Goal: Task Accomplishment & Management: Manage account settings

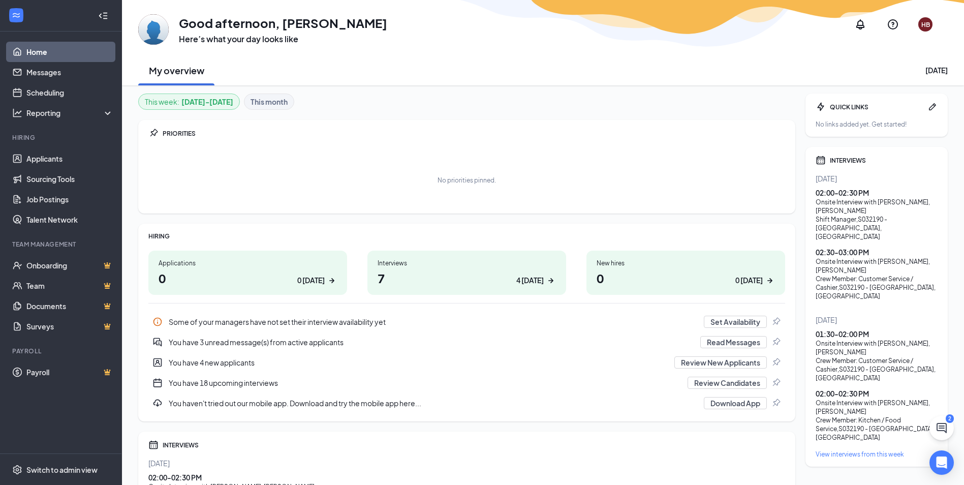
drag, startPoint x: 0, startPoint y: 0, endPoint x: 674, endPoint y: 187, distance: 699.1
click at [674, 187] on div "No priorities pinned." at bounding box center [466, 179] width 636 height 51
click at [845, 195] on div "02:00 - 02:30 PM" at bounding box center [876, 192] width 122 height 10
click at [73, 98] on link "Scheduling" at bounding box center [69, 92] width 87 height 20
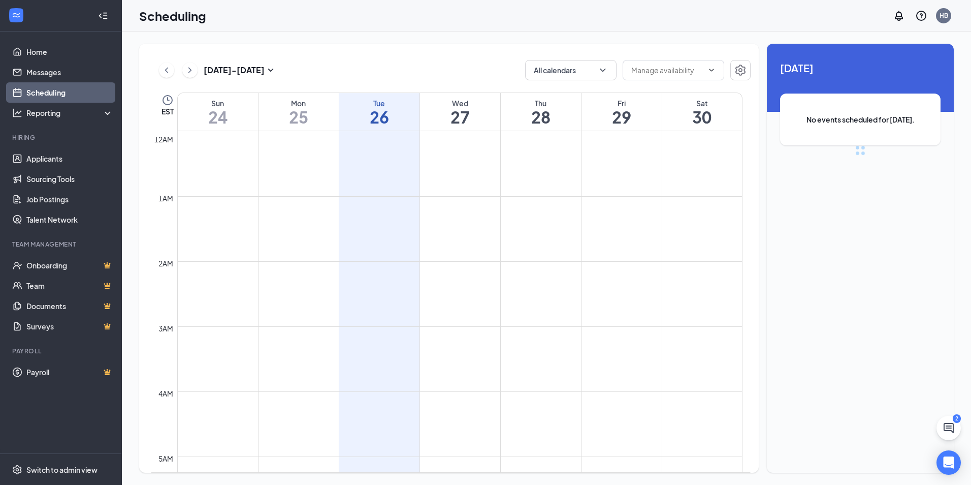
scroll to position [499, 0]
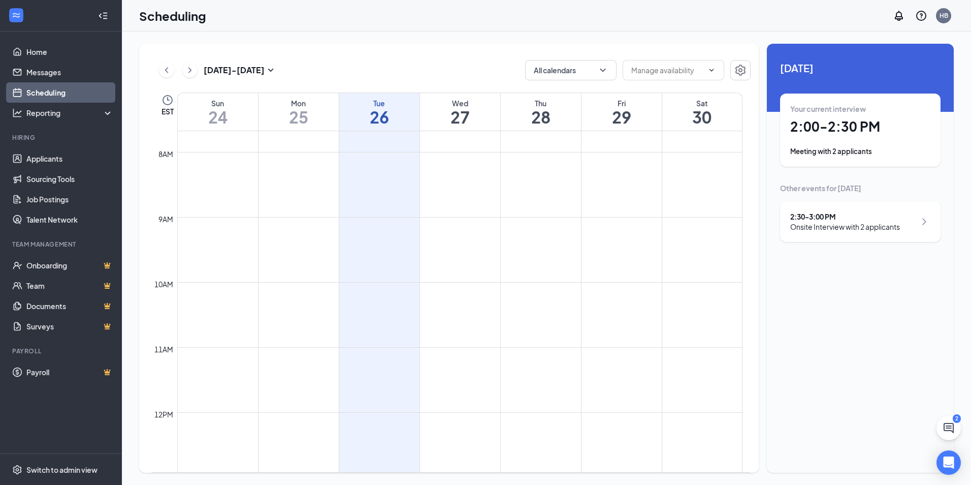
click at [855, 127] on h1 "2:00 - 2:30 PM" at bounding box center [860, 126] width 140 height 17
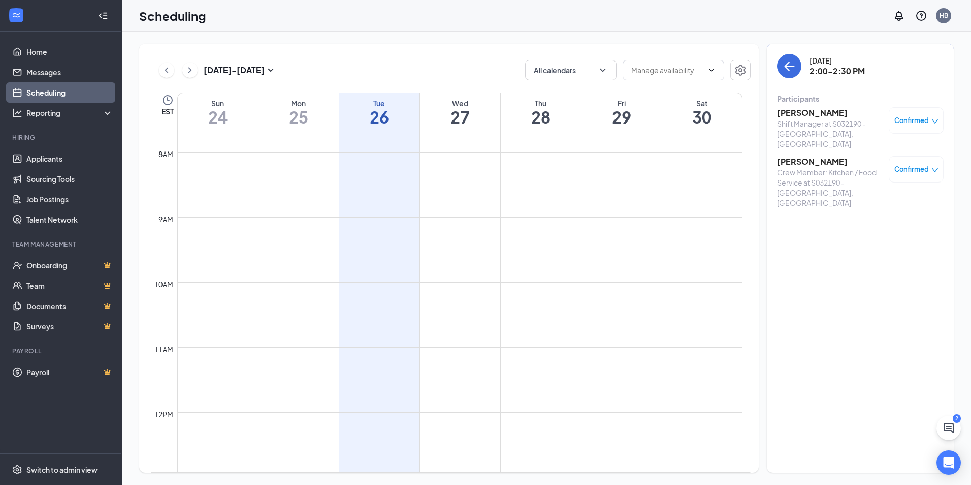
click at [817, 115] on h3 "[PERSON_NAME]" at bounding box center [830, 112] width 107 height 11
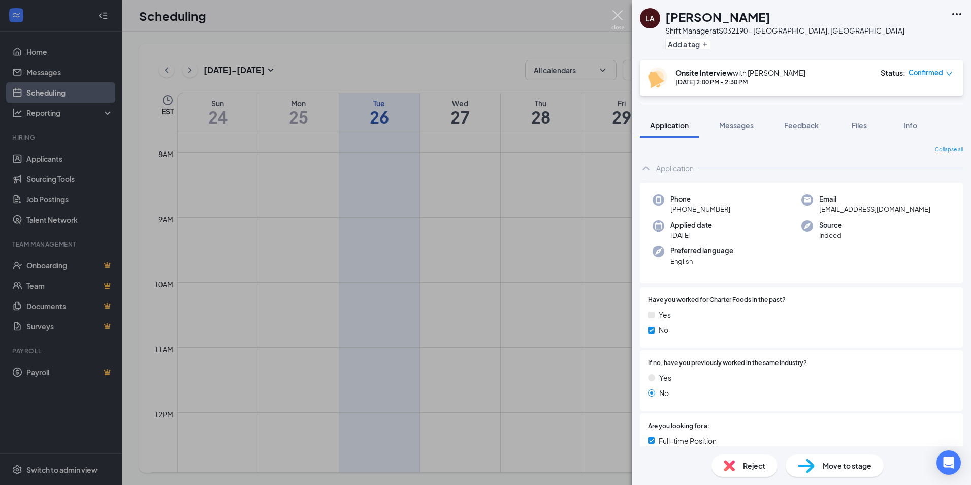
drag, startPoint x: 614, startPoint y: 13, endPoint x: 679, endPoint y: 60, distance: 80.3
click at [614, 13] on img at bounding box center [618, 20] width 13 height 20
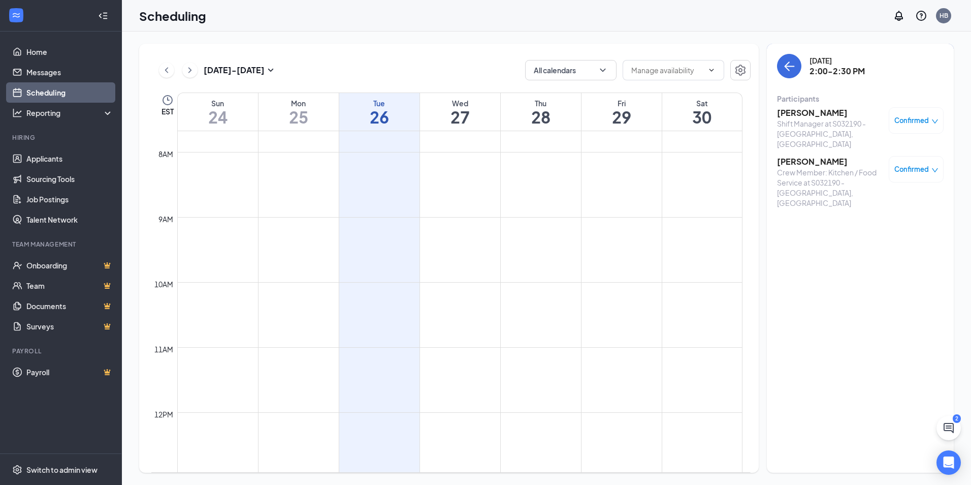
click at [793, 167] on div "Crew Member: Kitchen / Food Service at S032190 - [GEOGRAPHIC_DATA], [GEOGRAPHIC…" at bounding box center [830, 187] width 107 height 41
click at [790, 156] on h3 "[PERSON_NAME]" at bounding box center [830, 161] width 107 height 11
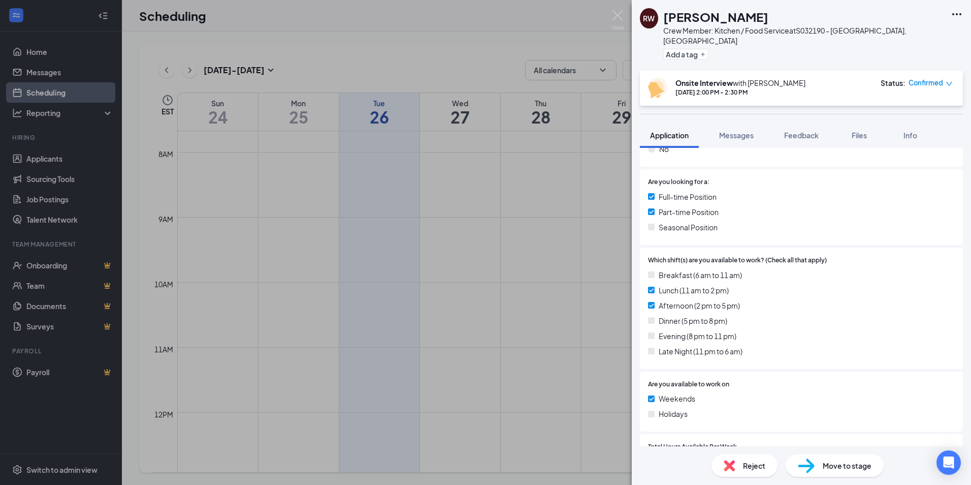
scroll to position [305, 0]
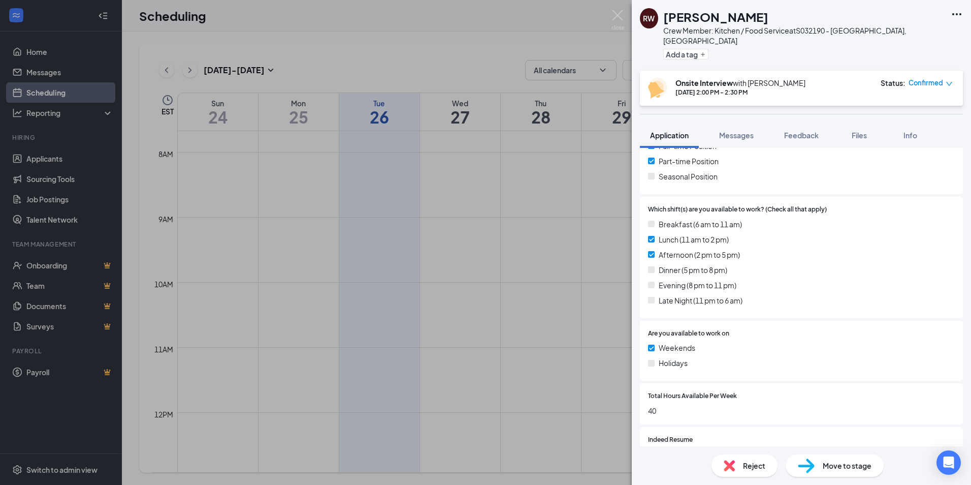
drag, startPoint x: 657, startPoint y: 299, endPoint x: 835, endPoint y: 264, distance: 181.6
click at [835, 264] on div "Dinner (5 pm to 8 pm)" at bounding box center [801, 269] width 307 height 11
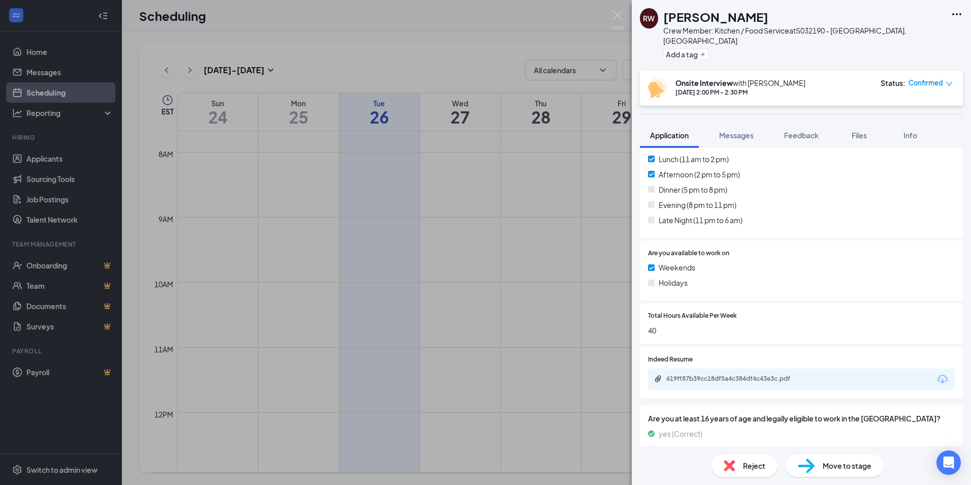
scroll to position [398, 0]
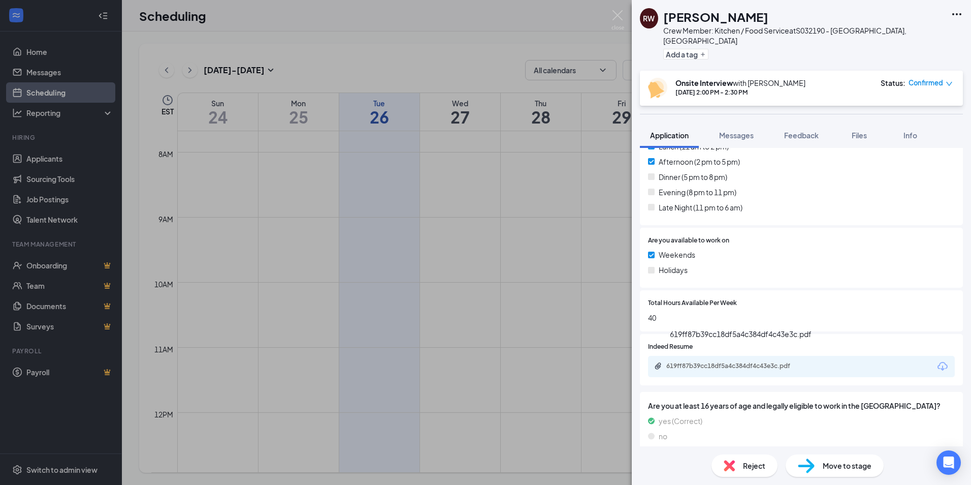
click at [760, 362] on div "619ff87b39cc18df5a4c384df4c43e3c.pdf" at bounding box center [737, 366] width 142 height 8
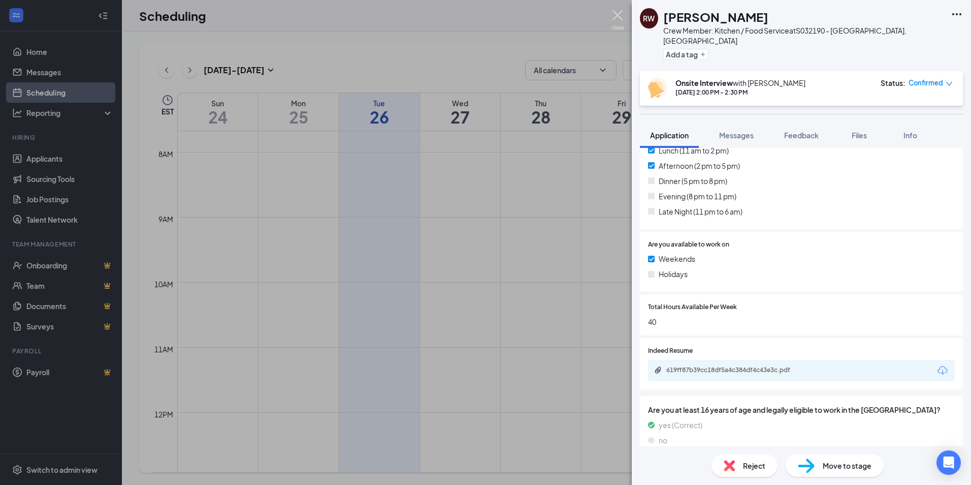
click at [617, 18] on img at bounding box center [618, 20] width 13 height 20
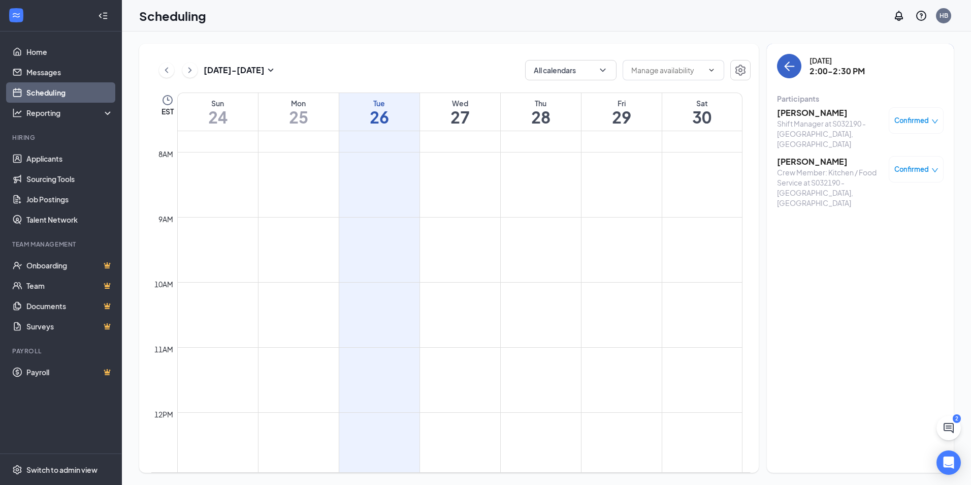
drag, startPoint x: 793, startPoint y: 62, endPoint x: 805, endPoint y: 76, distance: 18.0
click at [793, 62] on icon "ArrowLeft" at bounding box center [789, 66] width 12 height 12
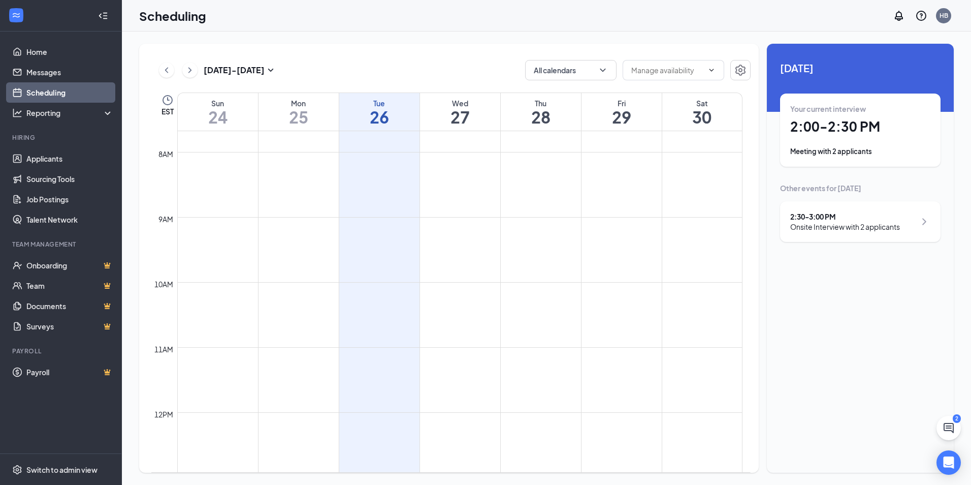
click at [848, 225] on div "Onsite Interview with 2 applicants" at bounding box center [845, 226] width 110 height 10
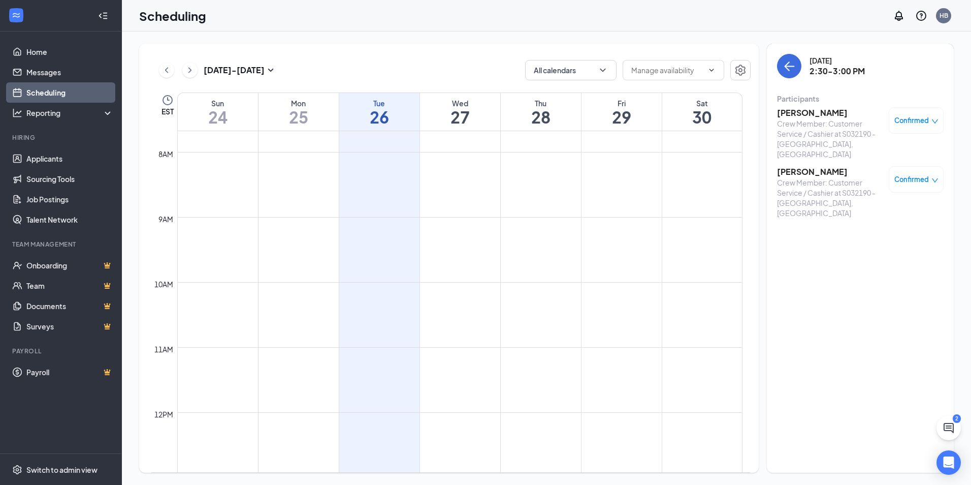
click at [793, 113] on h3 "[PERSON_NAME]" at bounding box center [830, 112] width 107 height 11
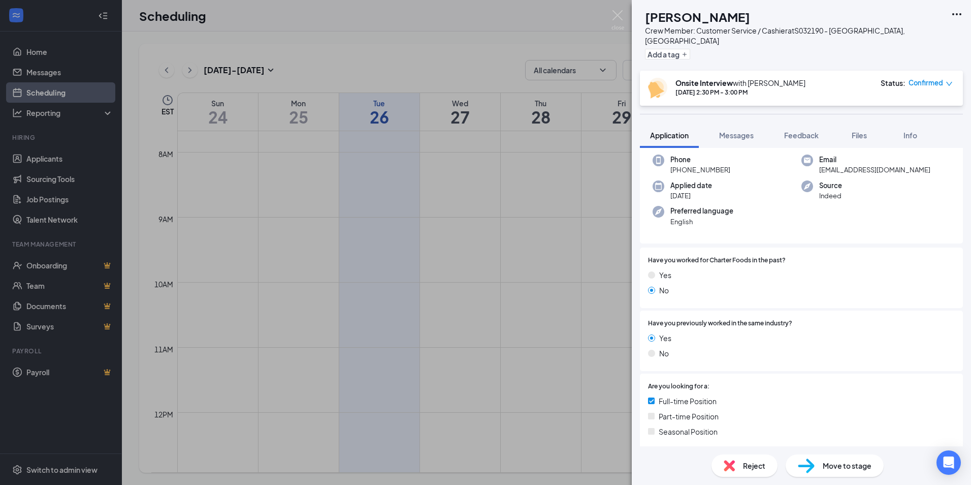
scroll to position [398, 0]
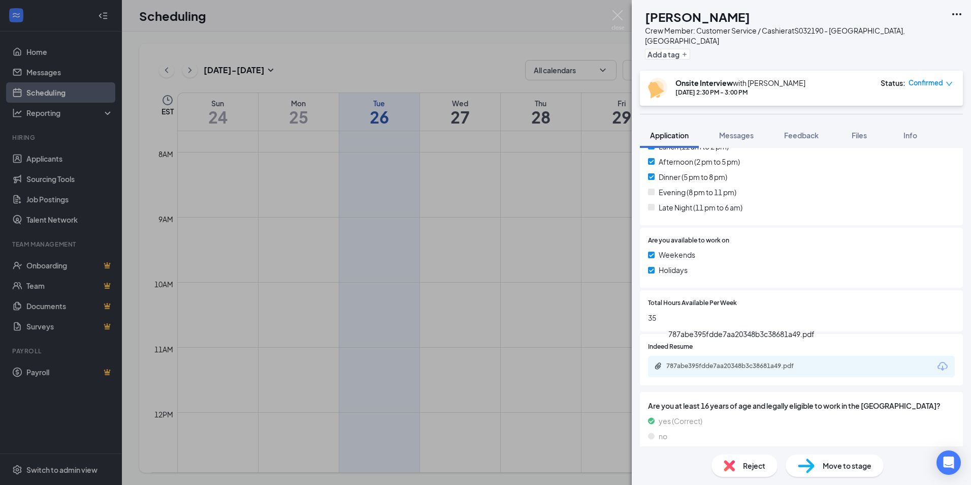
click at [707, 356] on div "787abe395fdde7aa20348b3c38681a49.pdf" at bounding box center [801, 366] width 307 height 21
click at [707, 362] on div "787abe395fdde7aa20348b3c38681a49.pdf" at bounding box center [737, 366] width 142 height 8
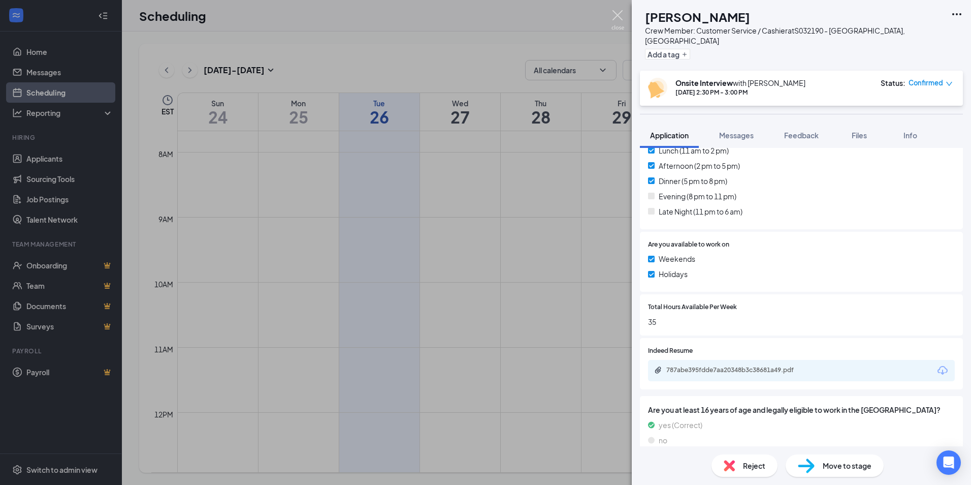
click at [619, 12] on img at bounding box center [618, 20] width 13 height 20
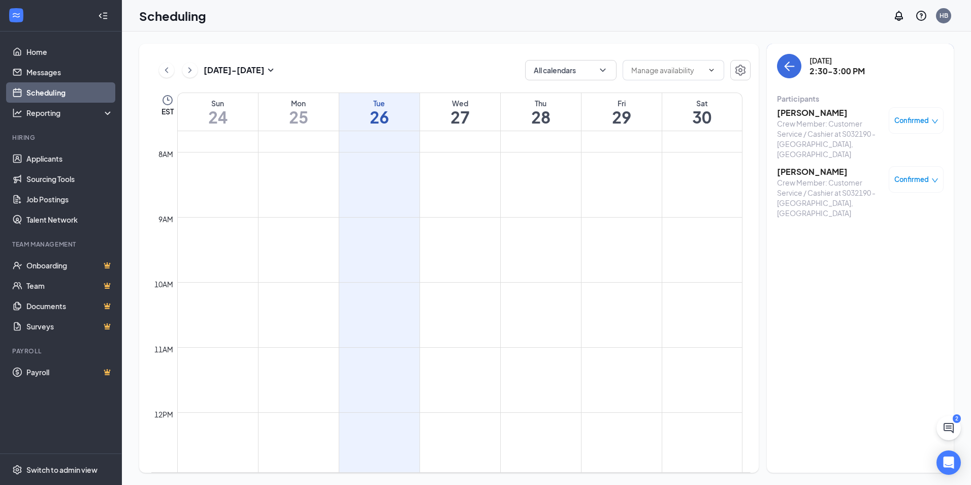
click at [789, 166] on h3 "[PERSON_NAME]" at bounding box center [830, 171] width 107 height 11
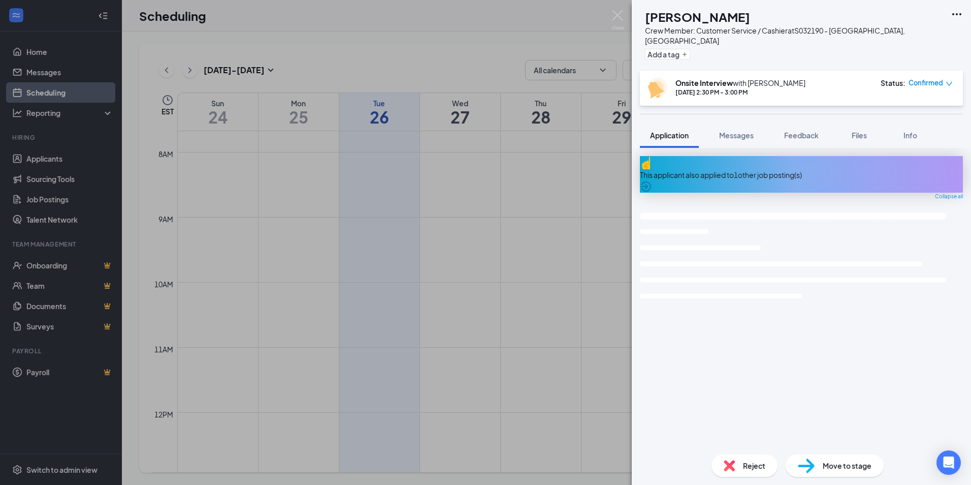
click at [760, 193] on div "Collapse all" at bounding box center [801, 197] width 323 height 8
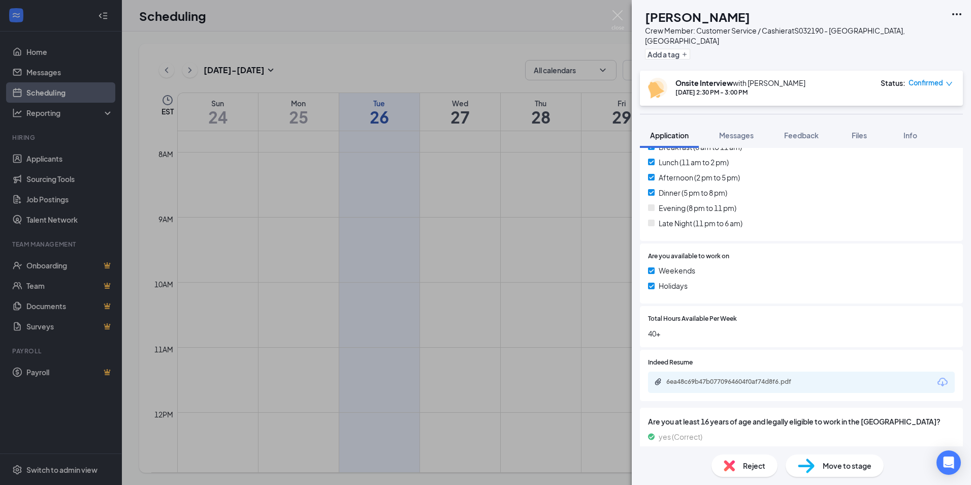
scroll to position [426, 0]
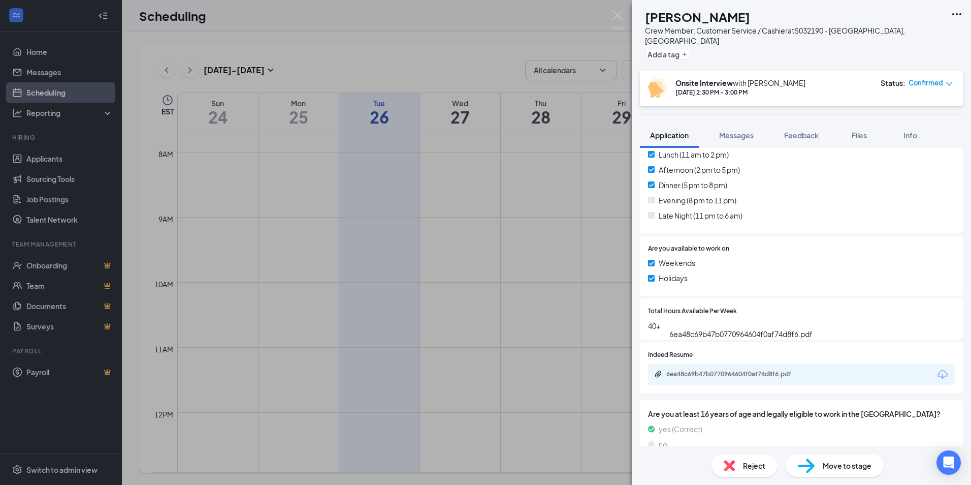
click at [701, 370] on div "6ea48c69b47b0770964604f0af74d8f6.pdf" at bounding box center [737, 374] width 142 height 8
